Goal: Task Accomplishment & Management: Manage account settings

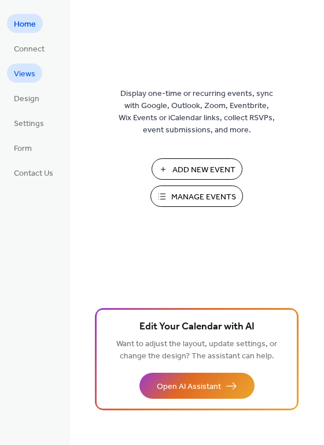
click at [26, 68] on span "Views" at bounding box center [24, 74] width 21 height 12
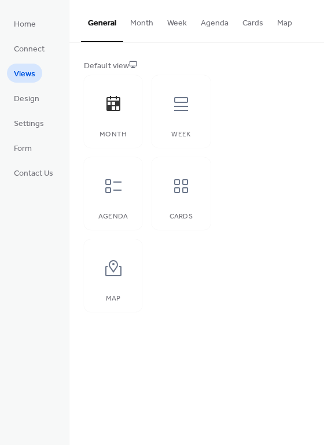
click at [143, 23] on button "Month" at bounding box center [141, 20] width 37 height 41
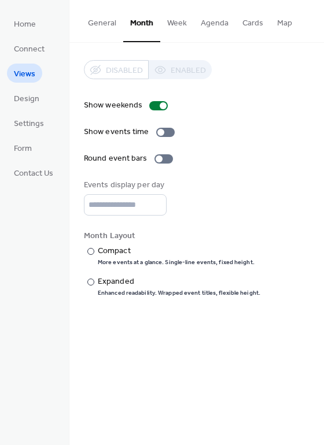
click at [180, 24] on button "Week" at bounding box center [177, 20] width 34 height 41
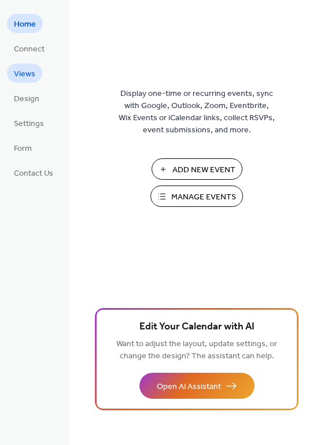
click at [23, 76] on span "Views" at bounding box center [24, 74] width 21 height 12
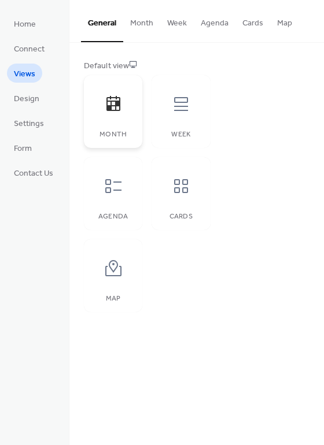
click at [120, 108] on icon at bounding box center [113, 104] width 19 height 19
click at [112, 191] on icon at bounding box center [113, 186] width 19 height 19
click at [189, 190] on icon at bounding box center [181, 186] width 19 height 19
click at [191, 103] on div at bounding box center [181, 104] width 35 height 35
click at [117, 106] on icon at bounding box center [113, 103] width 14 height 15
